Goal: Task Accomplishment & Management: Manage account settings

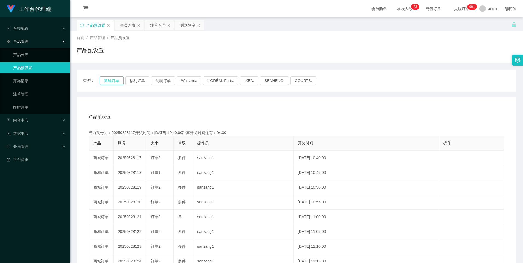
click at [116, 78] on button "商城订单" at bounding box center [112, 80] width 24 height 9
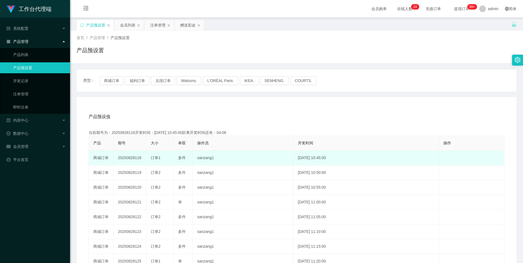
click at [125, 157] on td "20250828118" at bounding box center [130, 158] width 33 height 15
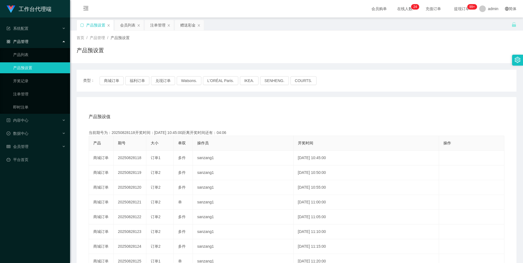
copy td "20250828118"
click at [123, 25] on div "会员列表" at bounding box center [127, 25] width 15 height 10
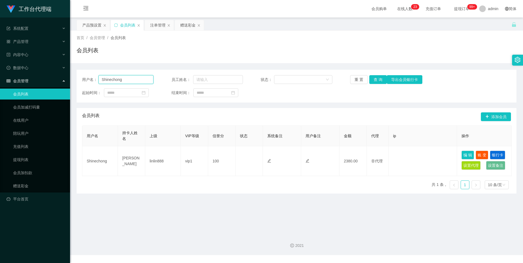
click at [145, 80] on input "Shinechong" at bounding box center [125, 79] width 55 height 9
paste input "1164635360"
type input "1164635360"
click at [376, 79] on button "查 询" at bounding box center [378, 79] width 18 height 9
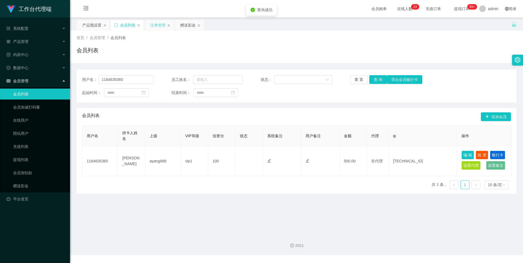
click at [155, 26] on div "注单管理" at bounding box center [157, 25] width 15 height 10
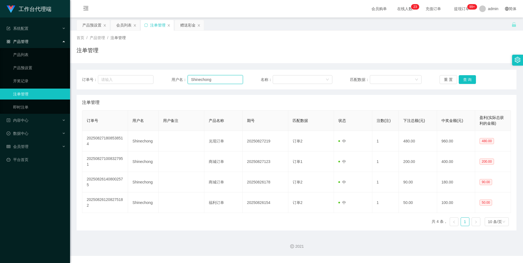
click at [221, 79] on input "Shinechong" at bounding box center [215, 79] width 55 height 9
paste input "1164635360"
type input "1164635360"
click at [469, 78] on button "查 询" at bounding box center [468, 79] width 18 height 9
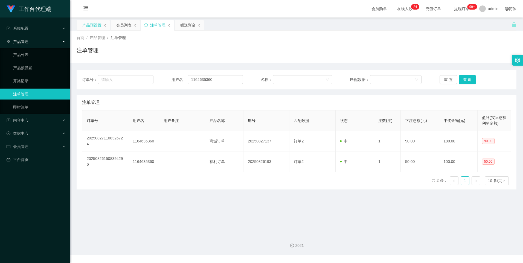
click at [92, 26] on div "产品预设置" at bounding box center [91, 25] width 19 height 10
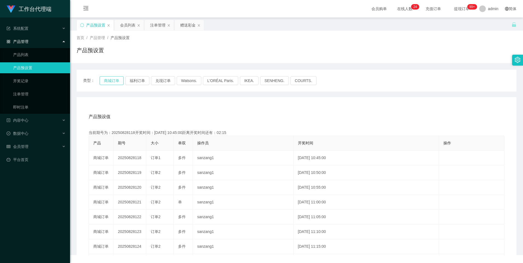
click at [113, 79] on button "商城订单" at bounding box center [112, 80] width 24 height 9
click at [159, 22] on div "注单管理" at bounding box center [157, 25] width 15 height 10
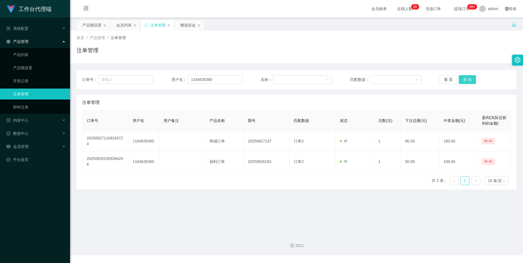
click at [468, 79] on button "查 询" at bounding box center [468, 79] width 18 height 9
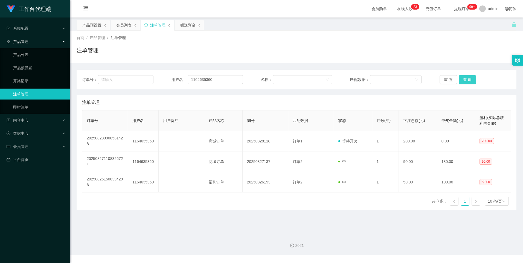
click at [464, 77] on button "查 询" at bounding box center [468, 79] width 18 height 9
drag, startPoint x: 89, startPoint y: 24, endPoint x: 104, endPoint y: 81, distance: 58.6
click at [89, 24] on div "产品预设置" at bounding box center [91, 25] width 19 height 10
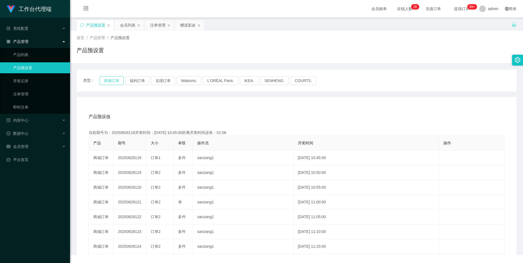
click at [104, 81] on button "商城订单" at bounding box center [112, 80] width 24 height 9
click at [186, 24] on div "赠送彩金" at bounding box center [187, 25] width 15 height 10
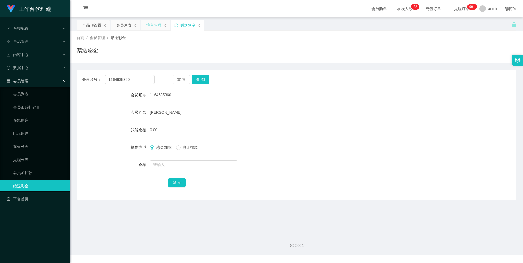
click at [154, 23] on div "注单管理" at bounding box center [153, 25] width 15 height 10
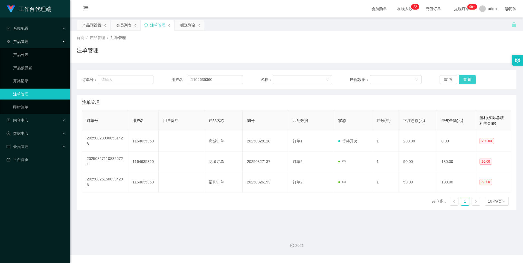
click at [461, 79] on button "查 询" at bounding box center [468, 79] width 18 height 9
